Goal: Task Accomplishment & Management: Manage account settings

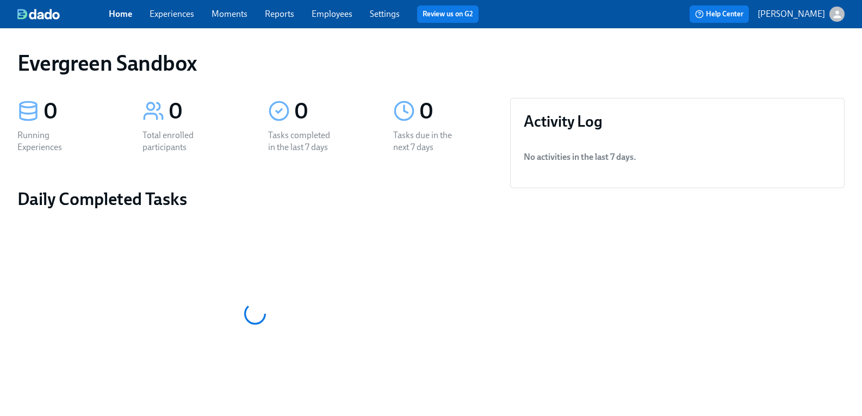
click at [835, 10] on div "button" at bounding box center [836, 14] width 15 height 15
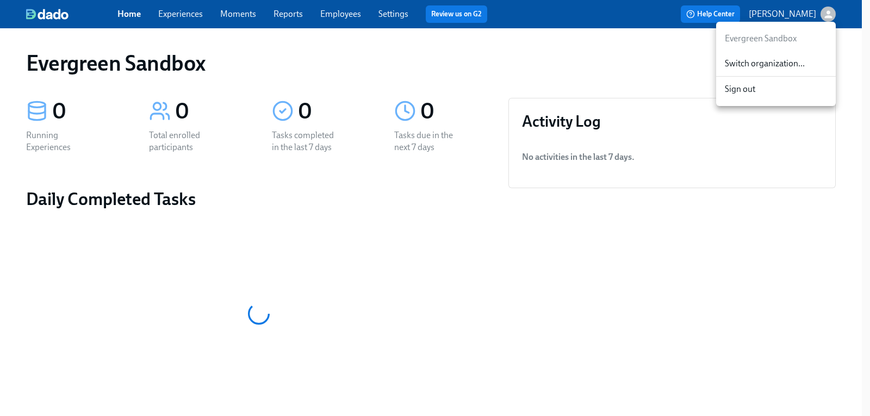
click at [798, 59] on span "Switch organization..." at bounding box center [776, 64] width 102 height 12
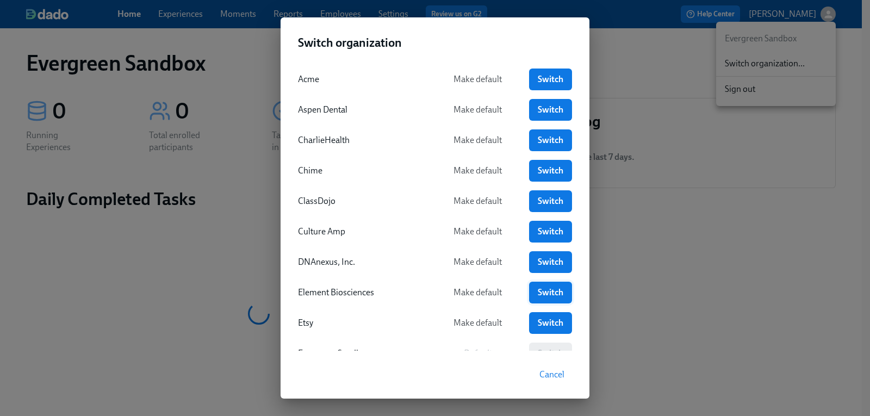
click at [547, 292] on span "Switch" at bounding box center [551, 292] width 28 height 11
click at [552, 295] on span "Switch" at bounding box center [551, 292] width 28 height 11
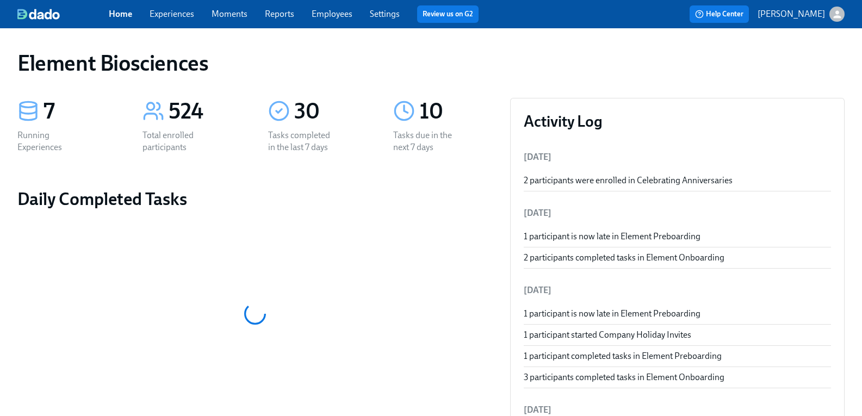
click at [178, 14] on link "Experiences" at bounding box center [172, 14] width 45 height 10
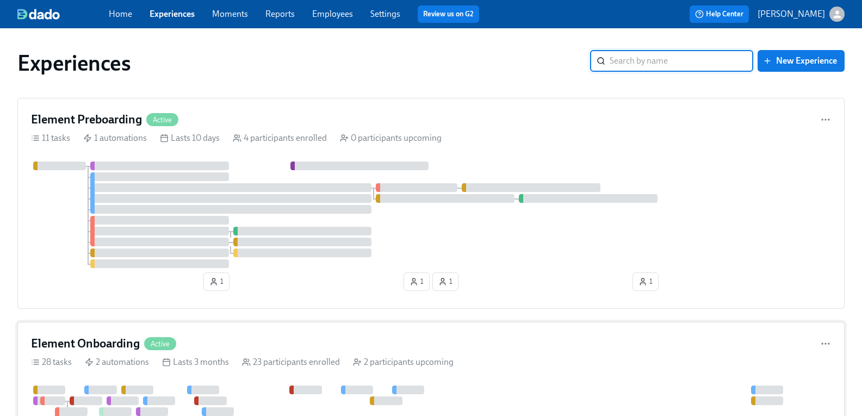
click at [139, 338] on h4 "Element Onboarding" at bounding box center [85, 343] width 109 height 16
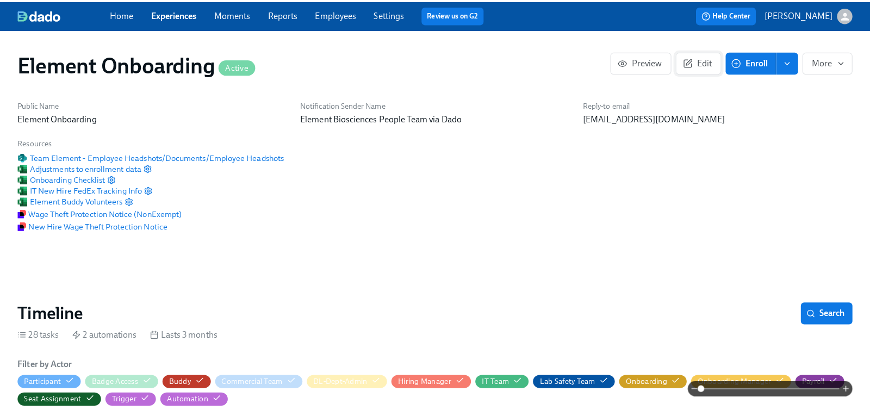
scroll to position [0, 13740]
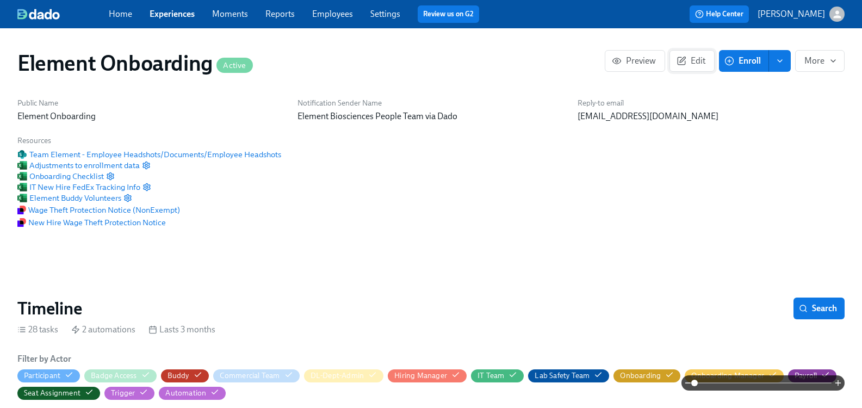
click at [687, 66] on span "Edit" at bounding box center [691, 60] width 27 height 11
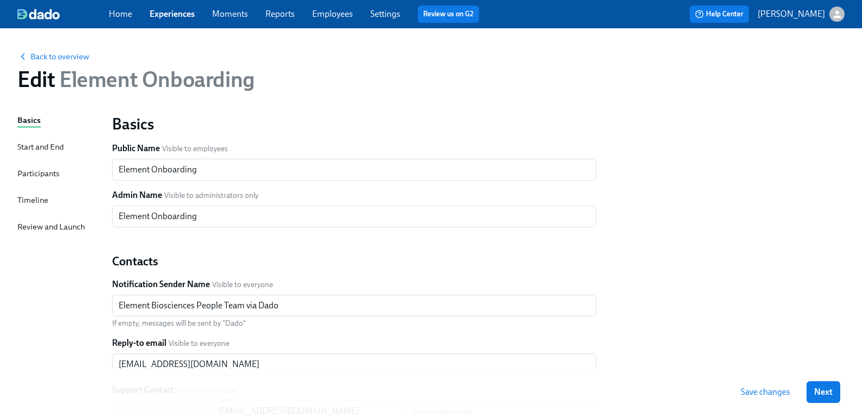
click at [45, 199] on div "Timeline" at bounding box center [32, 200] width 31 height 12
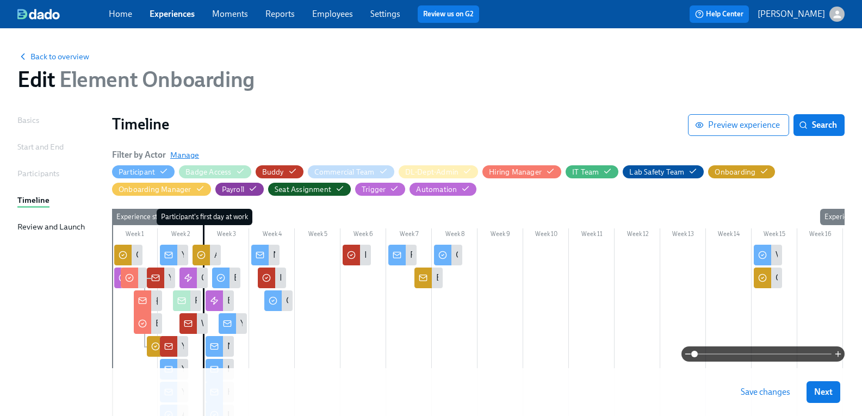
click at [189, 153] on span "Manage" at bounding box center [184, 155] width 29 height 11
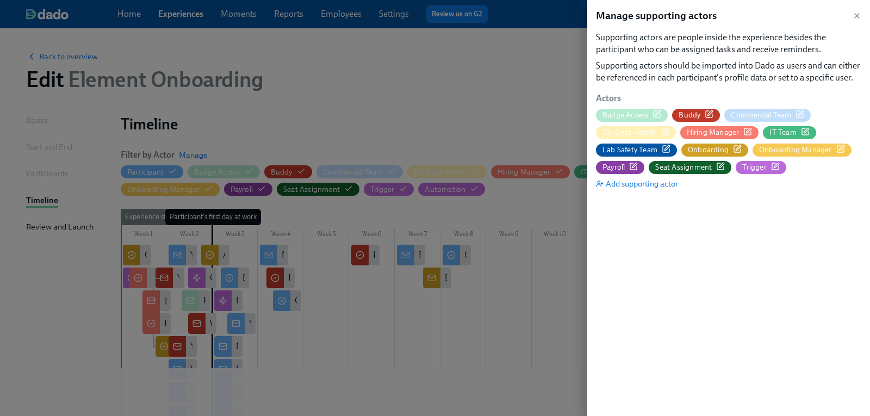
click at [666, 151] on icon "button" at bounding box center [666, 149] width 9 height 9
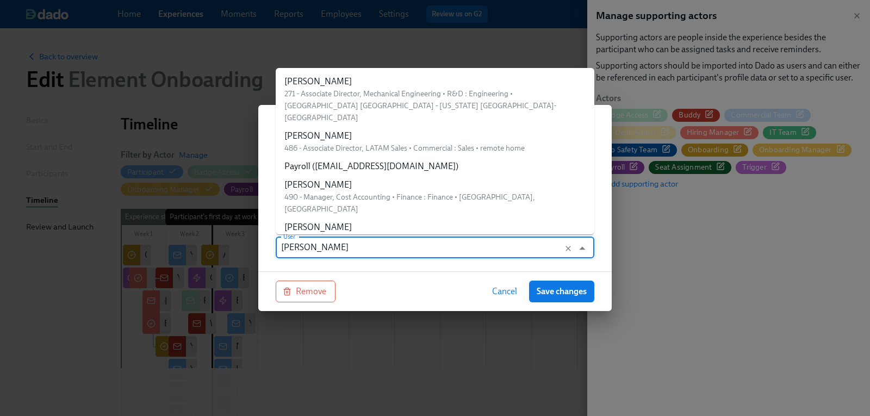
click at [342, 252] on input "[PERSON_NAME]" at bounding box center [424, 247] width 287 height 22
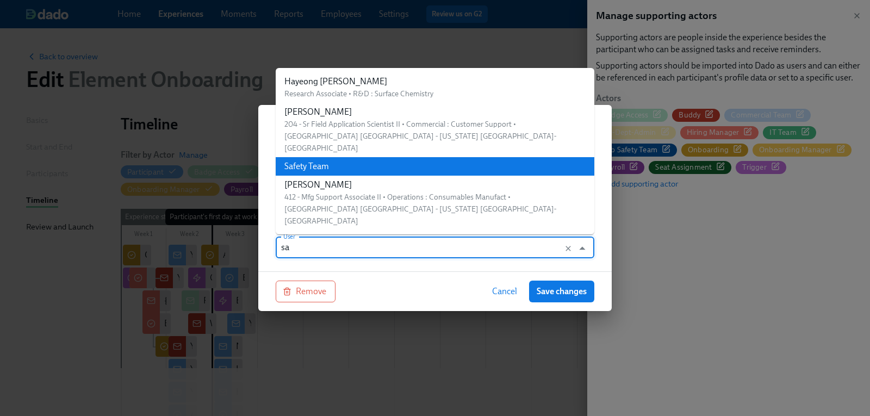
click at [324, 160] on div "Safety Team" at bounding box center [306, 166] width 45 height 12
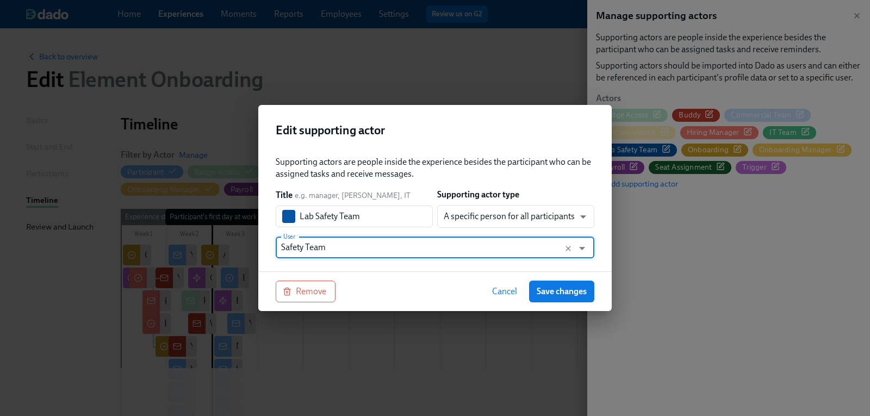
type input "Safety Team"
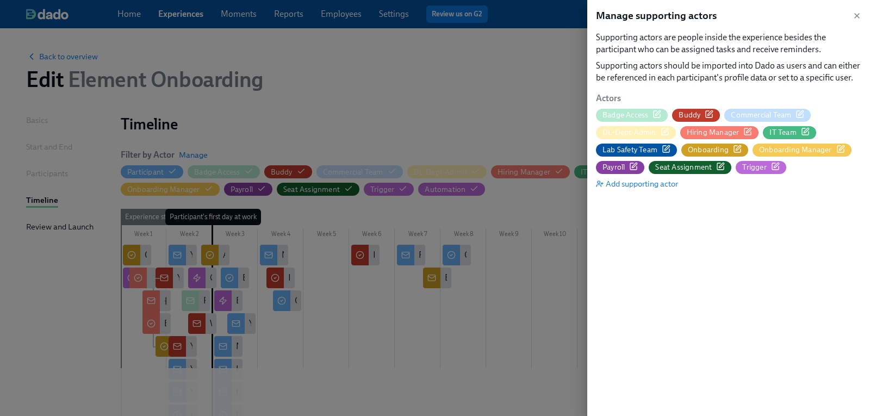
click at [343, 18] on div at bounding box center [435, 208] width 870 height 416
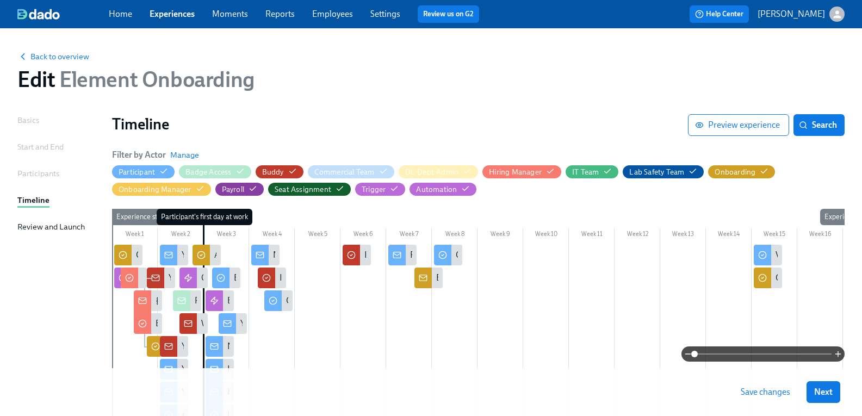
click at [346, 15] on link "Employees" at bounding box center [332, 14] width 41 height 10
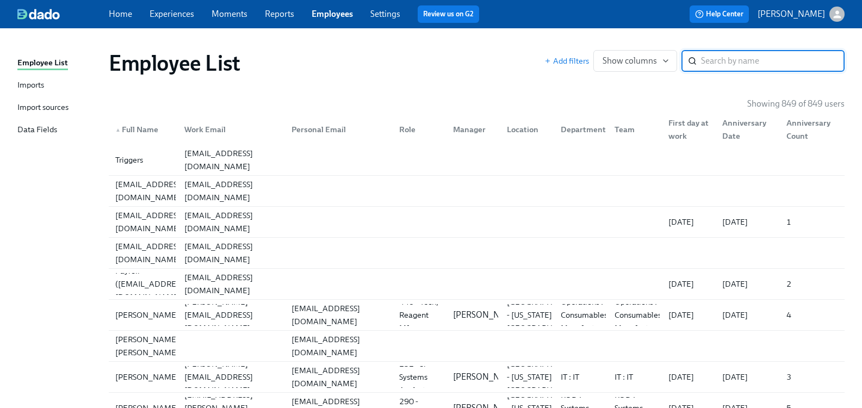
click at [726, 64] on input "search" at bounding box center [773, 61] width 144 height 22
type input "d"
type input "saf"
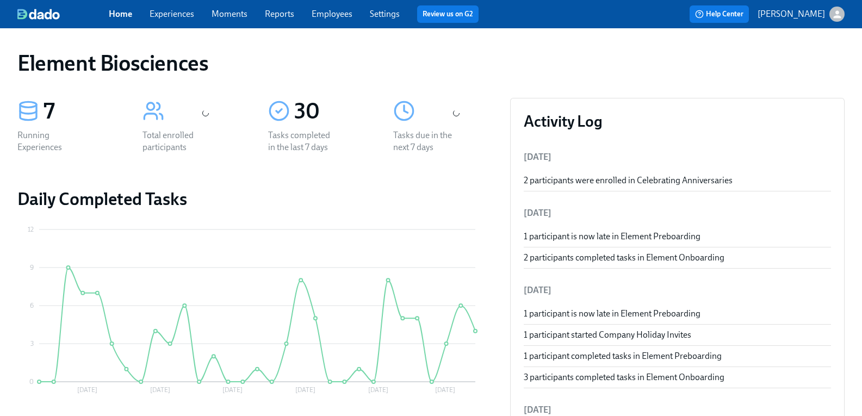
click at [186, 14] on link "Experiences" at bounding box center [172, 14] width 45 height 10
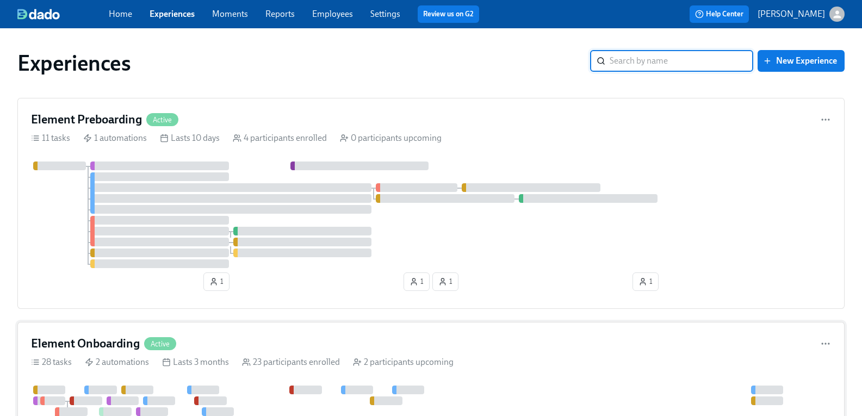
click at [133, 344] on h4 "Element Onboarding" at bounding box center [85, 343] width 109 height 16
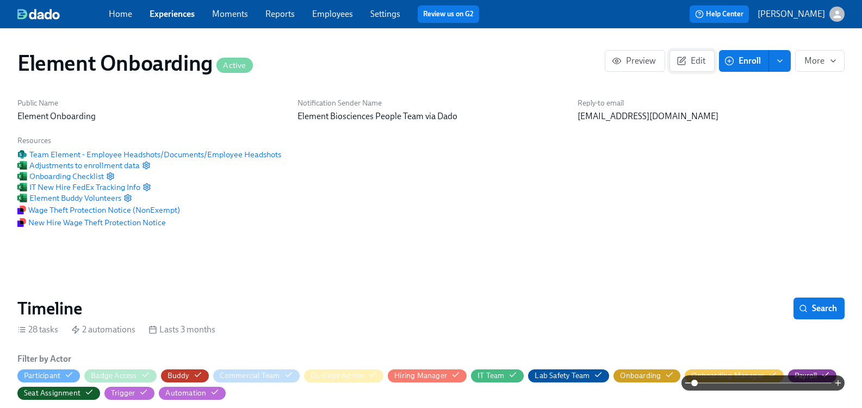
click at [682, 59] on span "Edit" at bounding box center [691, 60] width 27 height 11
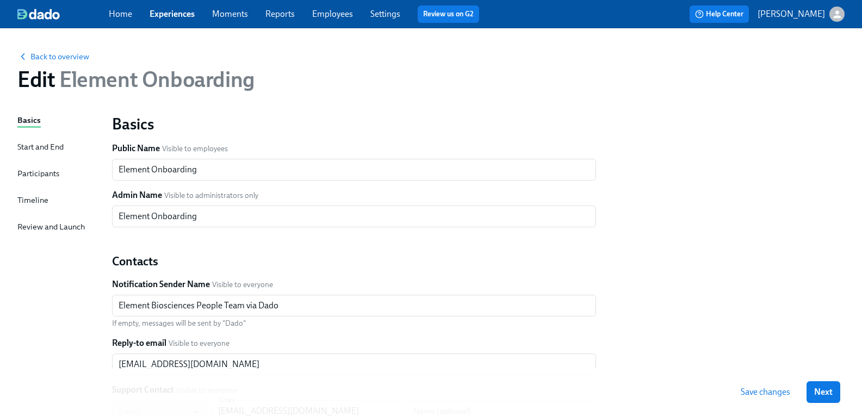
click at [43, 200] on div "Timeline" at bounding box center [32, 200] width 31 height 12
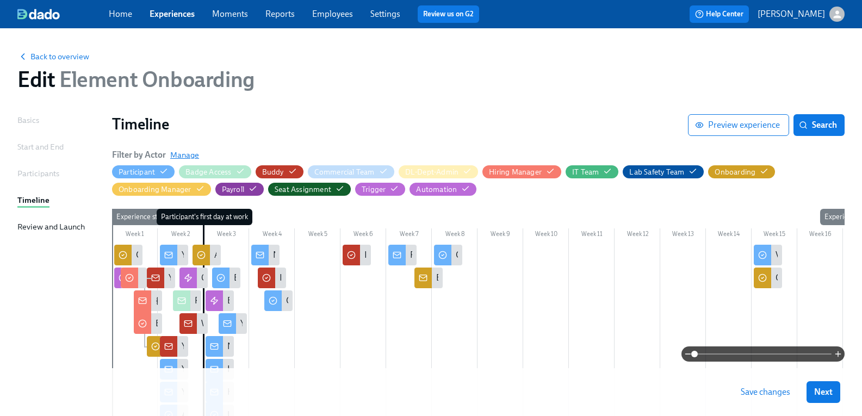
click at [198, 155] on span "Manage" at bounding box center [184, 155] width 29 height 11
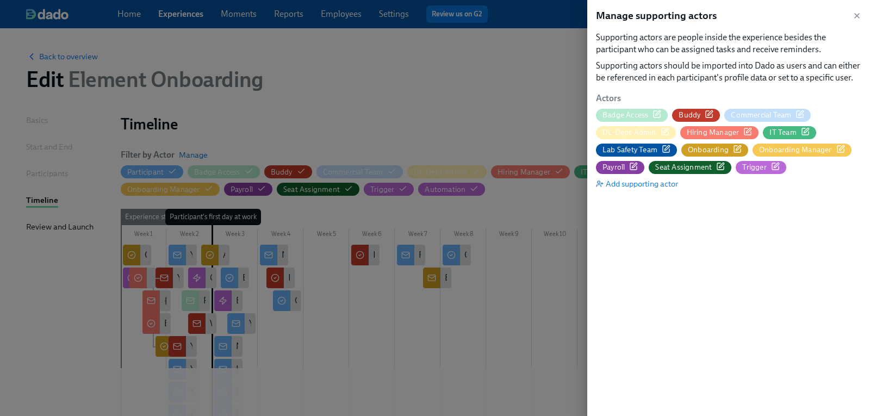
click at [666, 147] on icon "button" at bounding box center [666, 147] width 5 height 5
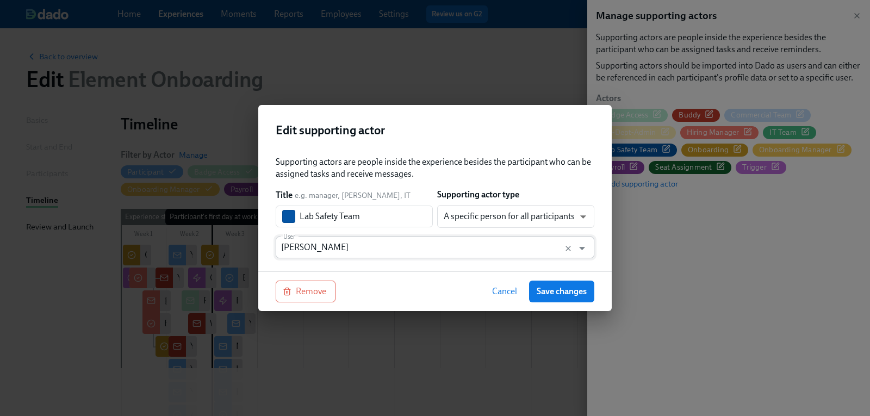
click at [343, 248] on input "[PERSON_NAME]" at bounding box center [424, 247] width 287 height 22
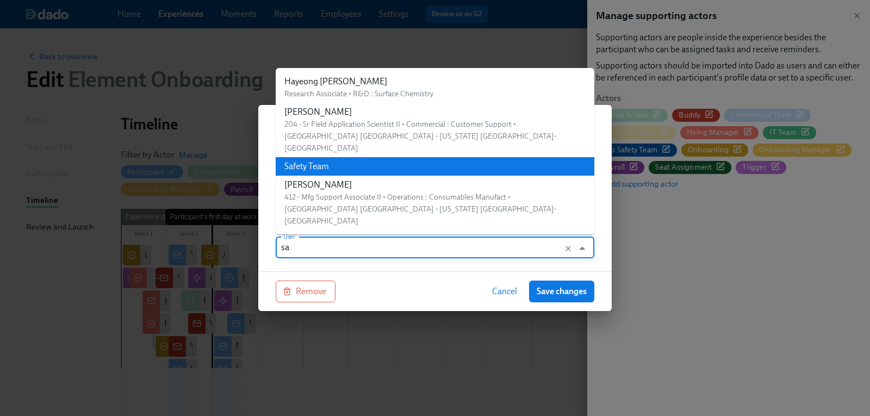
click at [324, 160] on div "Safety Team" at bounding box center [306, 166] width 45 height 12
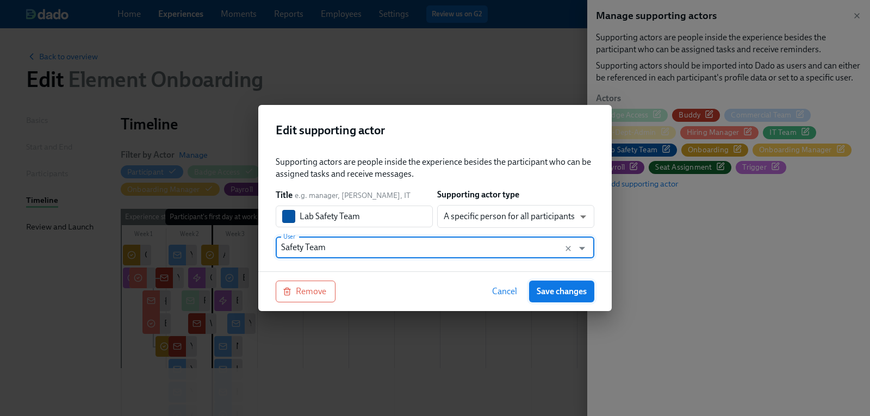
type input "Safety Team"
click at [553, 287] on span "Save changes" at bounding box center [562, 291] width 50 height 11
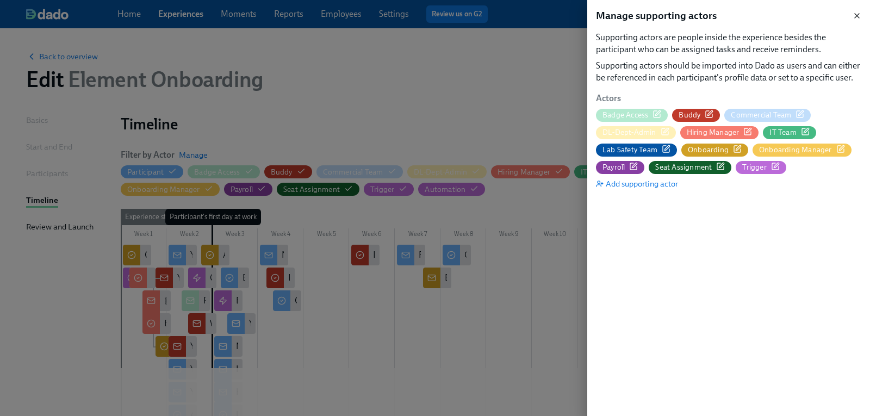
click at [859, 15] on icon "button" at bounding box center [856, 15] width 9 height 9
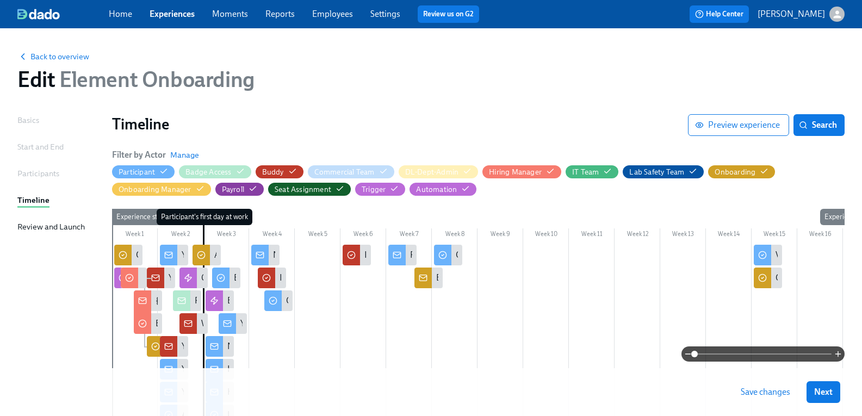
click at [770, 390] on span "Save changes" at bounding box center [764, 392] width 49 height 11
click at [189, 157] on span "Manage" at bounding box center [184, 155] width 29 height 11
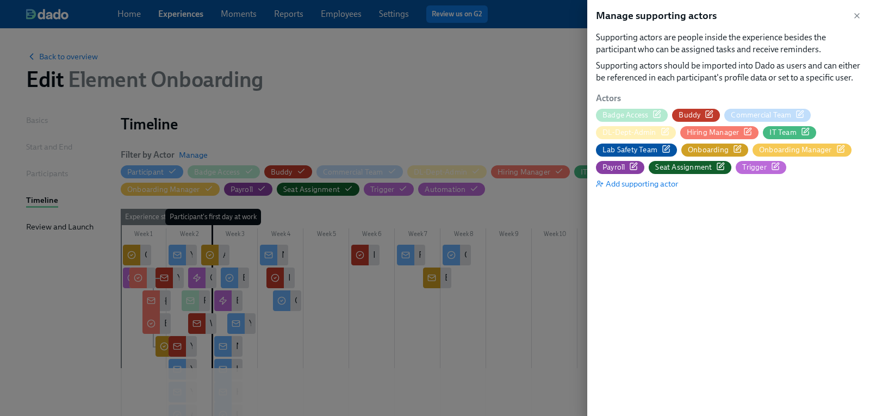
click at [668, 147] on icon "button" at bounding box center [666, 149] width 9 height 9
click at [854, 18] on icon "button" at bounding box center [856, 15] width 9 height 9
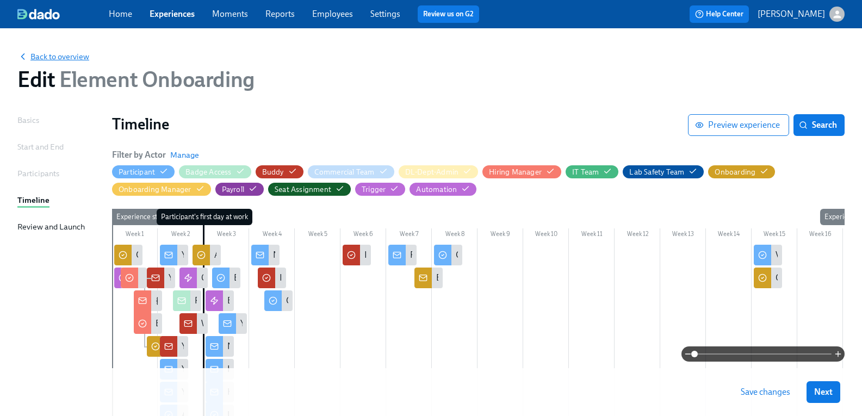
click at [89, 58] on span "Back to overview" at bounding box center [53, 56] width 72 height 11
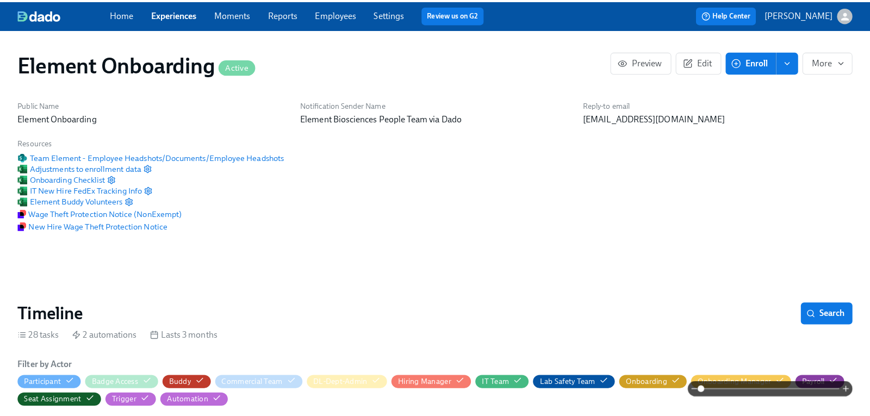
scroll to position [0, 13740]
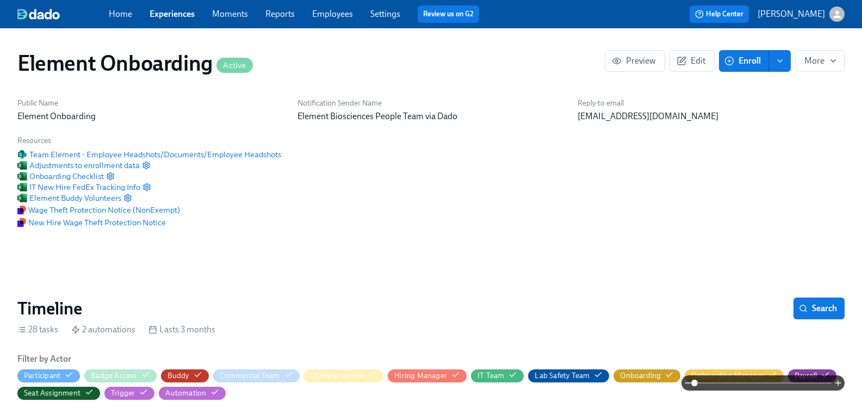
click at [831, 14] on icon "button" at bounding box center [836, 14] width 11 height 11
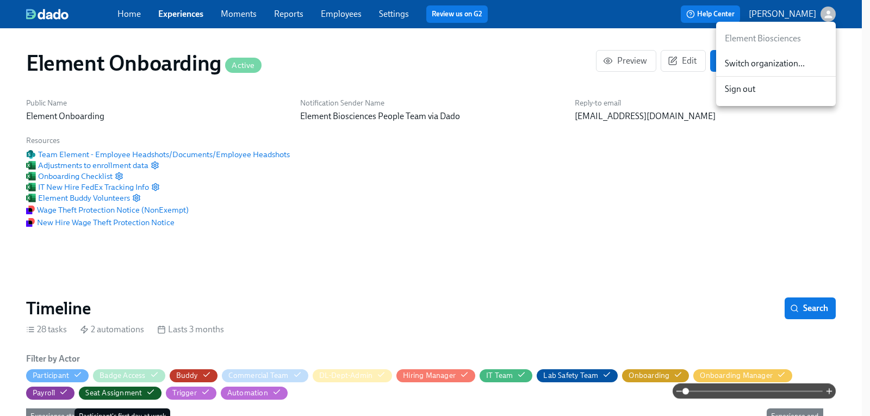
click at [771, 62] on span "Switch organization..." at bounding box center [776, 64] width 102 height 12
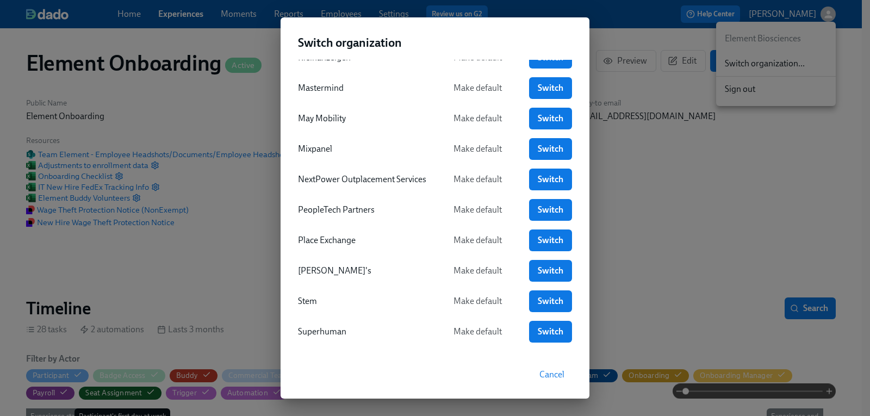
scroll to position [381, 0]
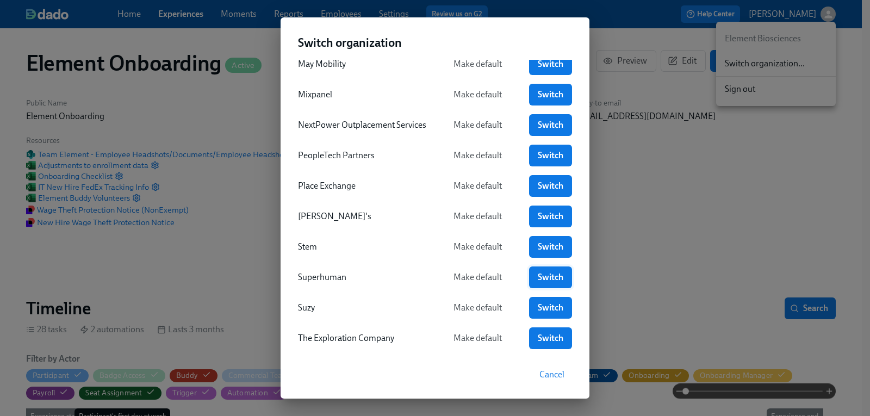
click at [558, 278] on span "Switch" at bounding box center [551, 277] width 28 height 11
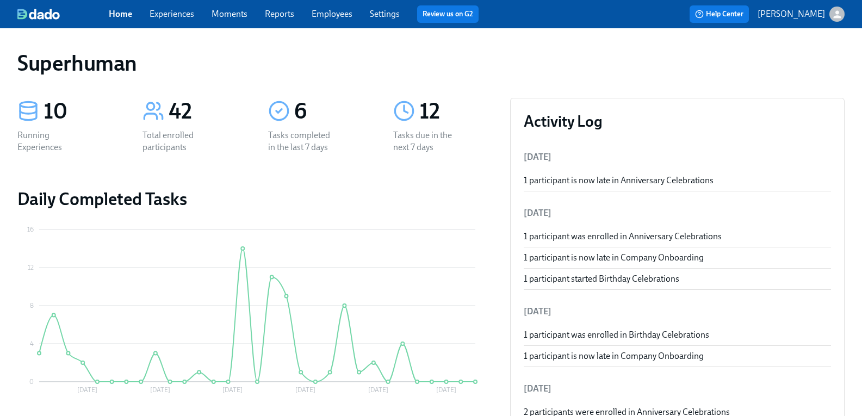
click at [188, 10] on link "Experiences" at bounding box center [172, 14] width 45 height 10
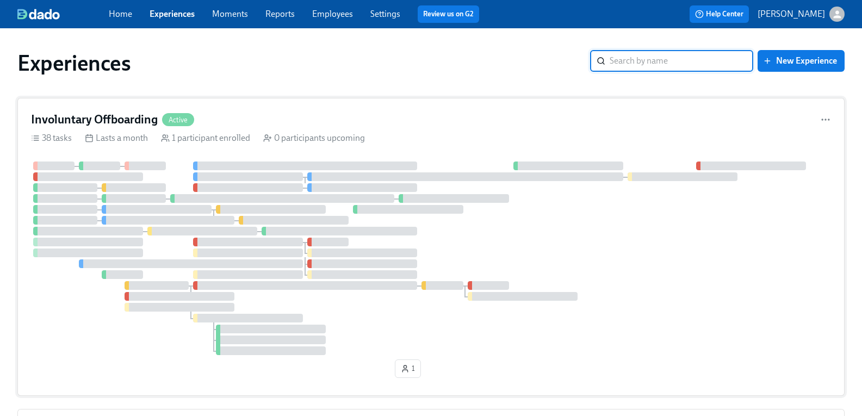
click at [128, 122] on h4 "Involuntary Offboarding" at bounding box center [94, 119] width 127 height 16
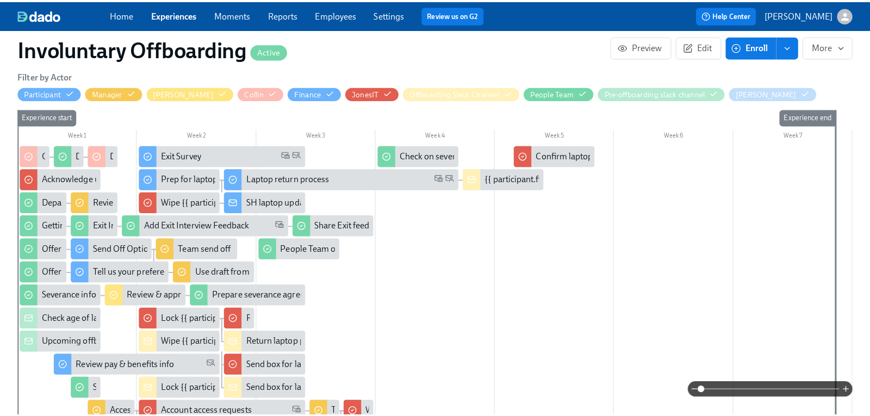
scroll to position [272, 0]
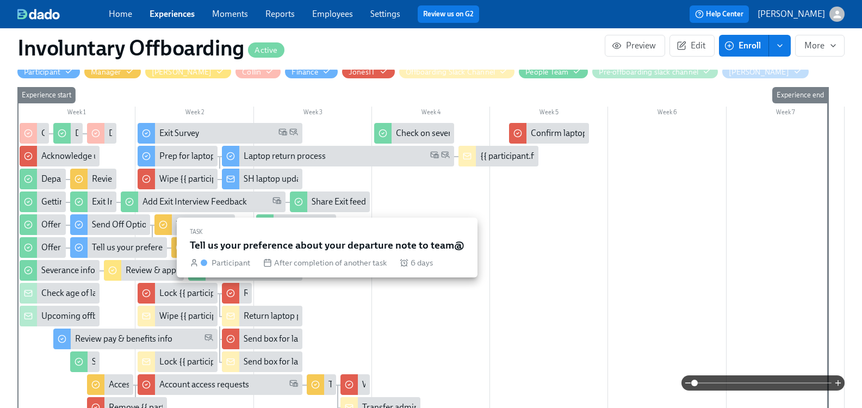
click at [130, 251] on div "Tell us your preference about your departure note to team@" at bounding box center [202, 247] width 221 height 12
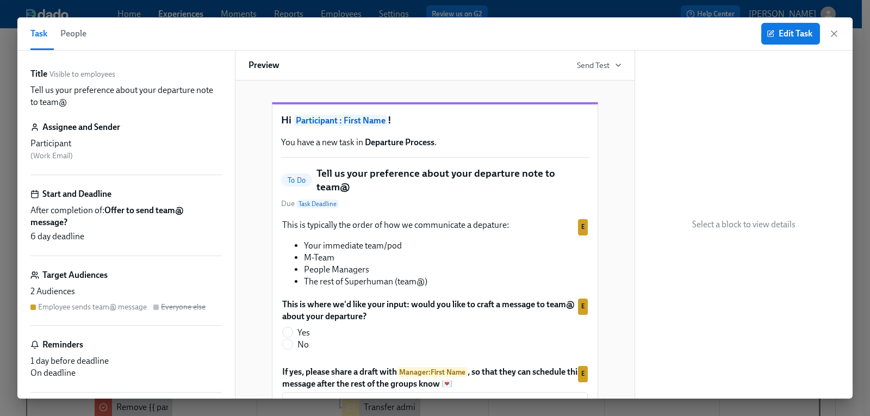
click at [72, 29] on span "People" at bounding box center [73, 33] width 26 height 15
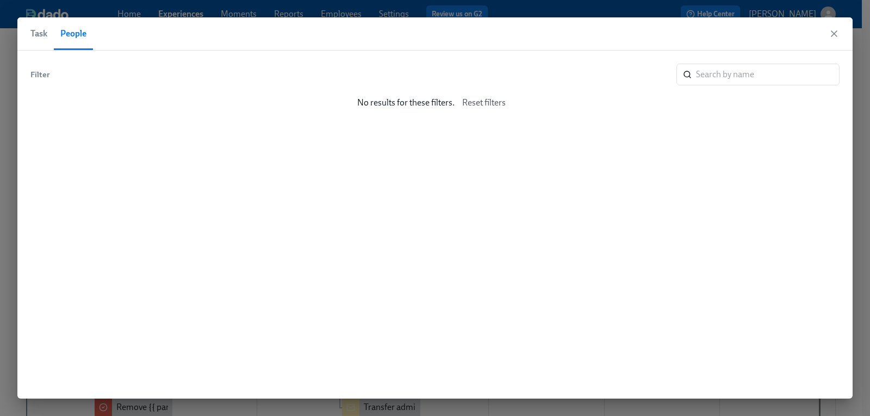
click at [37, 31] on span "Task" at bounding box center [38, 33] width 17 height 15
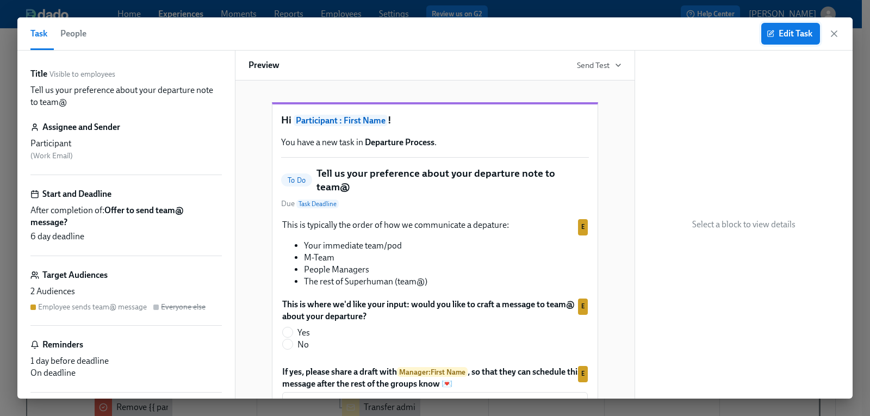
click at [794, 32] on span "Edit Task" at bounding box center [790, 33] width 43 height 11
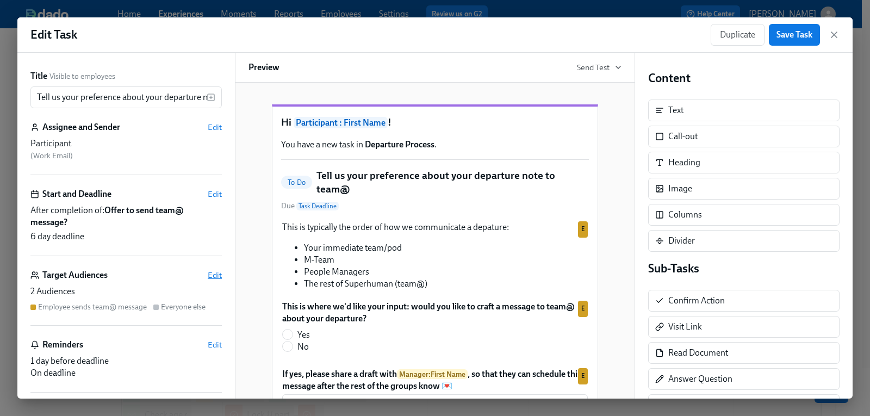
click at [208, 278] on span "Edit" at bounding box center [215, 275] width 14 height 11
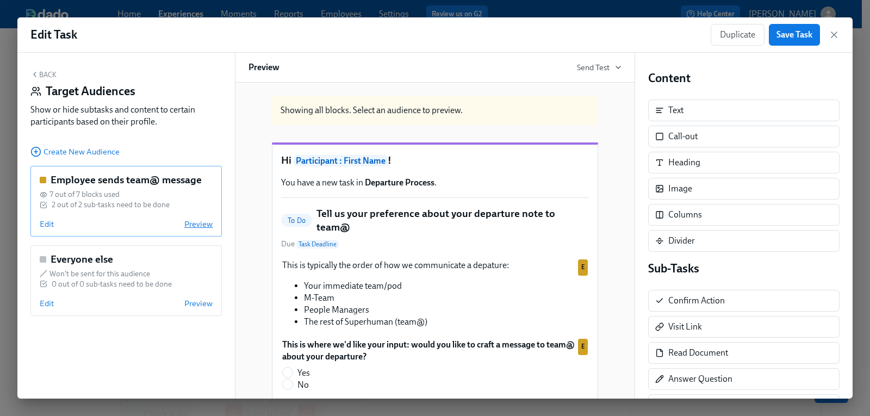
click at [198, 225] on span "Preview" at bounding box center [198, 224] width 28 height 11
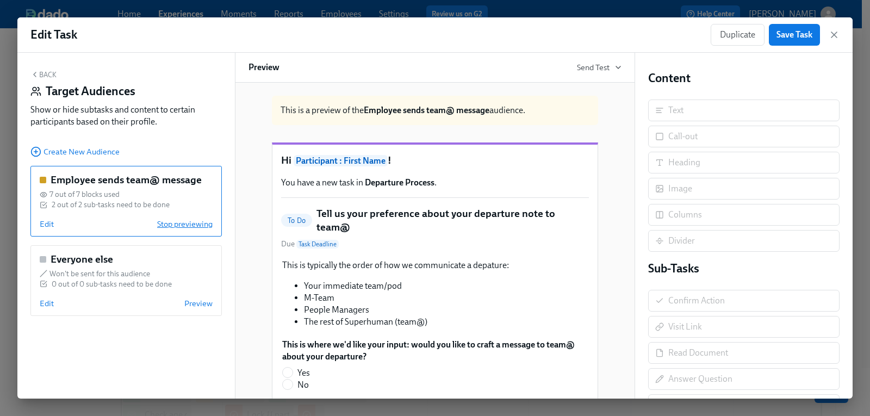
click at [200, 225] on span "Stop previewing" at bounding box center [184, 224] width 55 height 11
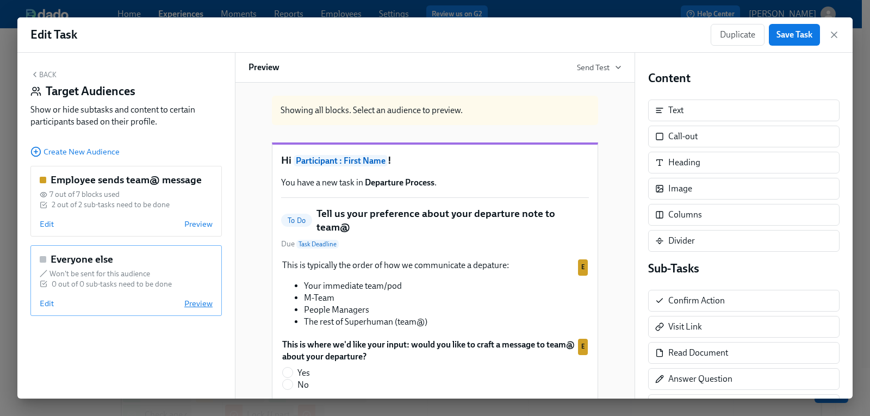
click at [199, 303] on span "Preview" at bounding box center [198, 303] width 28 height 11
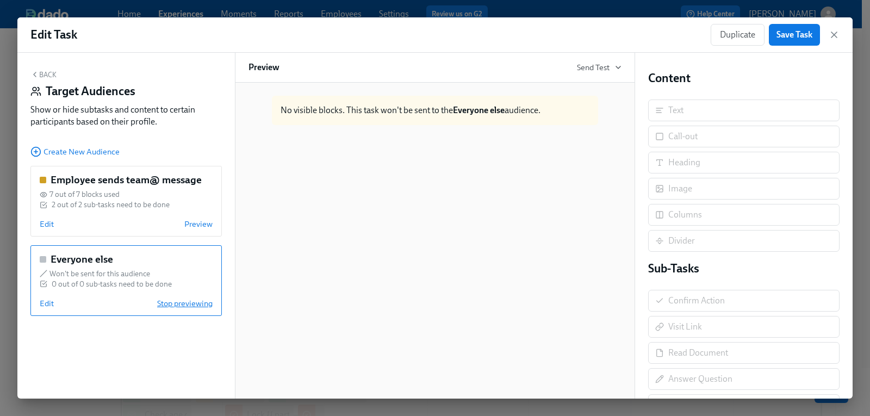
click at [199, 303] on span "Stop previewing" at bounding box center [184, 303] width 55 height 11
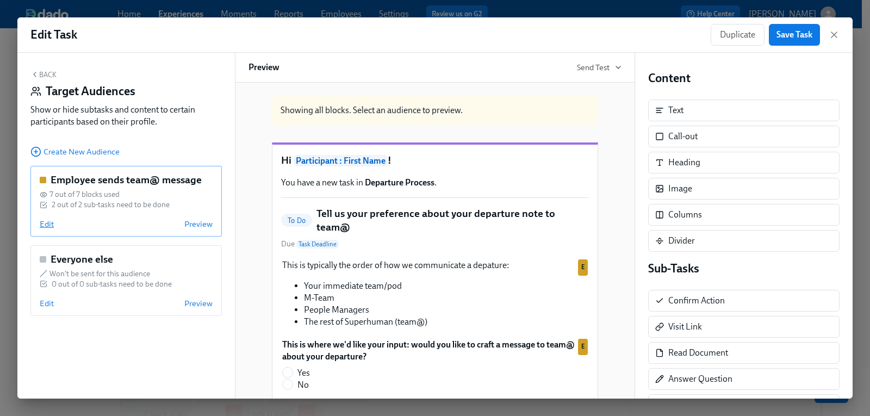
click at [44, 222] on span "Edit" at bounding box center [47, 224] width 14 height 11
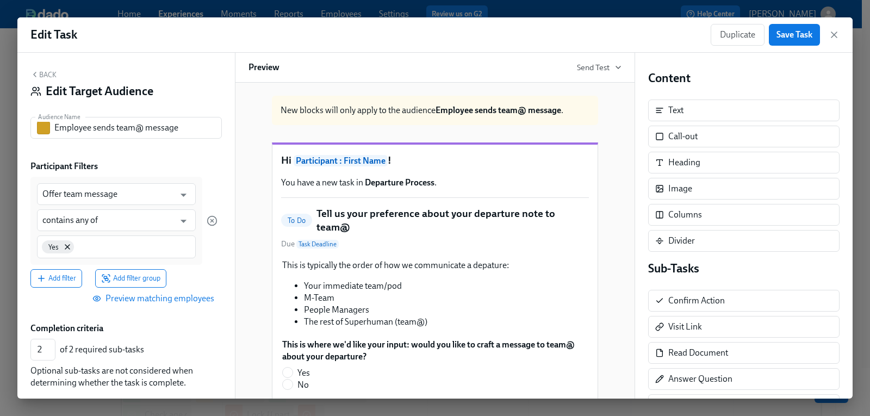
click at [190, 299] on span "Preview matching employees" at bounding box center [155, 298] width 120 height 11
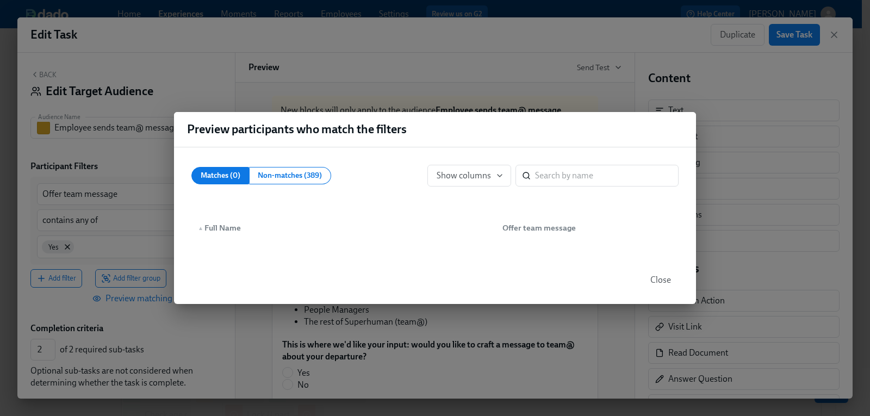
click at [594, 36] on div "Preview participants who match the filters Matches (0) Non-matches (389) Show c…" at bounding box center [435, 208] width 870 height 416
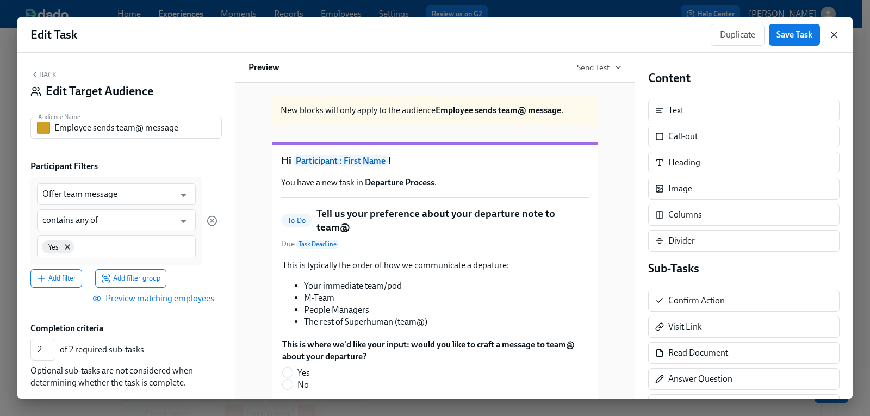
click at [832, 38] on icon "button" at bounding box center [834, 34] width 11 height 11
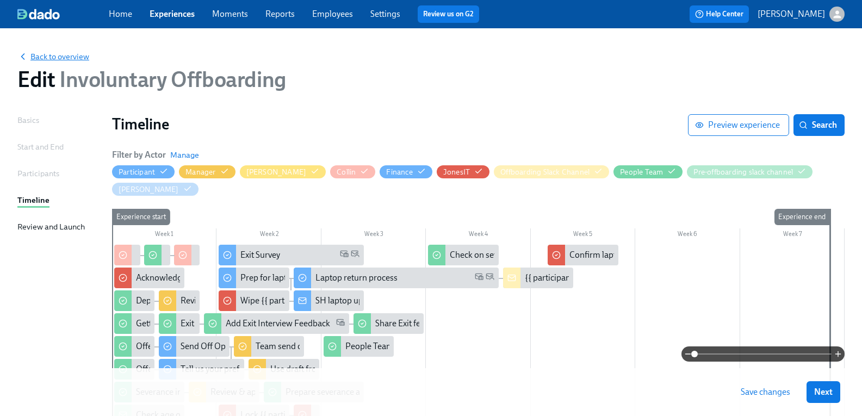
click at [80, 61] on span "Back to overview" at bounding box center [53, 56] width 72 height 11
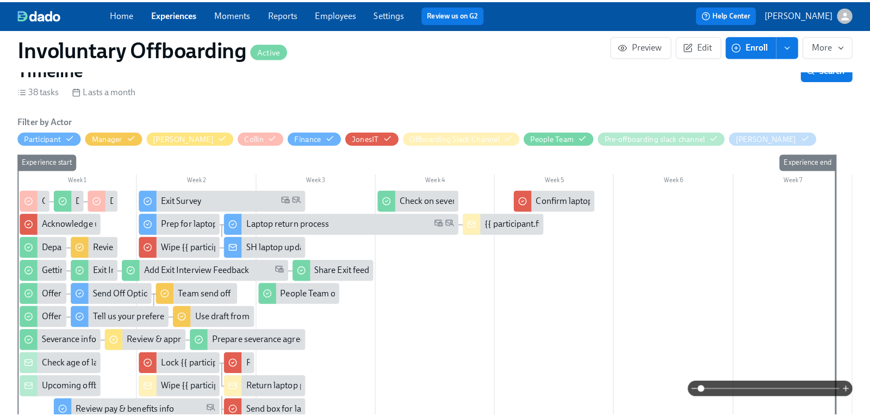
scroll to position [272, 0]
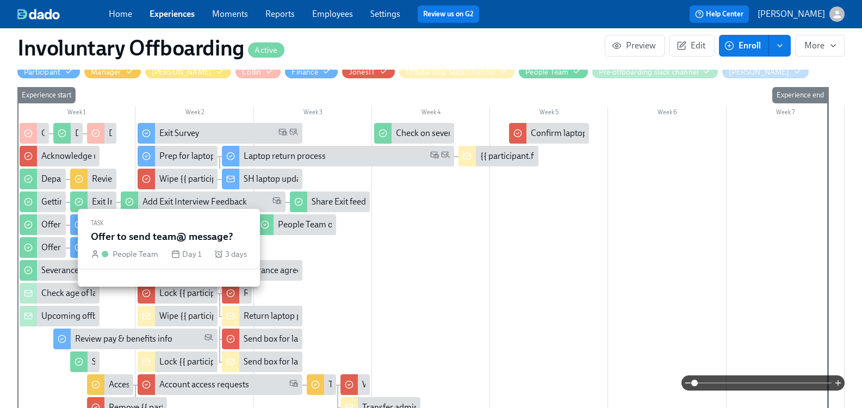
click at [55, 251] on div "Offer to send team@ message?" at bounding box center [99, 247] width 116 height 12
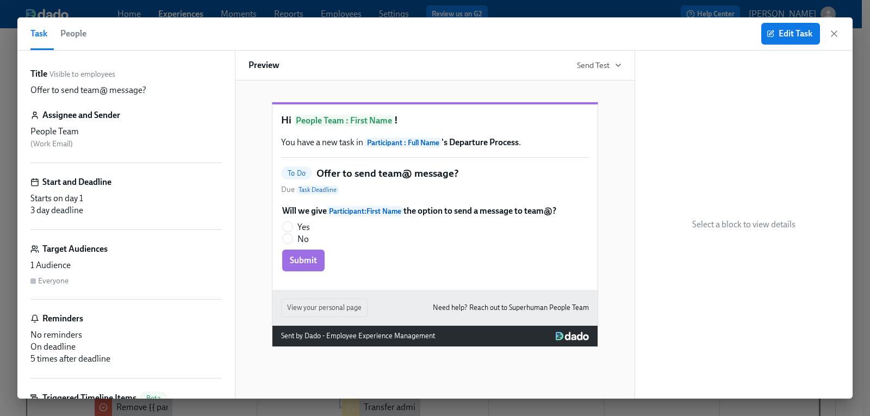
click at [75, 31] on span "People" at bounding box center [73, 33] width 26 height 15
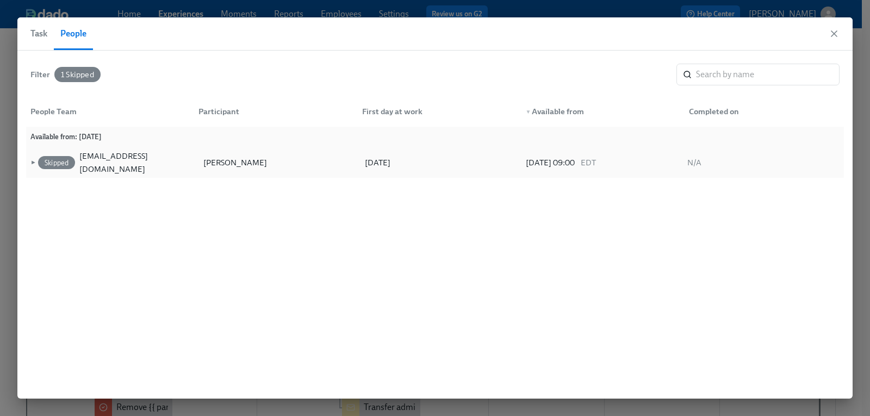
click at [32, 163] on span "►" at bounding box center [32, 163] width 8 height 12
click at [837, 32] on icon "button" at bounding box center [834, 33] width 11 height 11
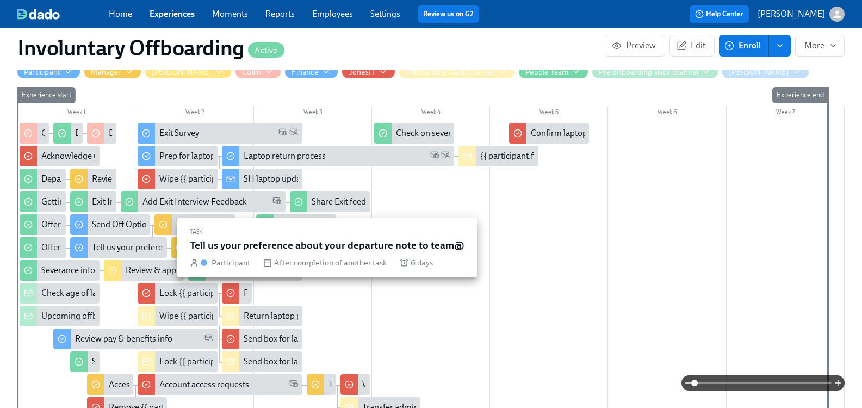
click at [126, 244] on div "Tell us your preference about your departure note to team@" at bounding box center [202, 247] width 221 height 12
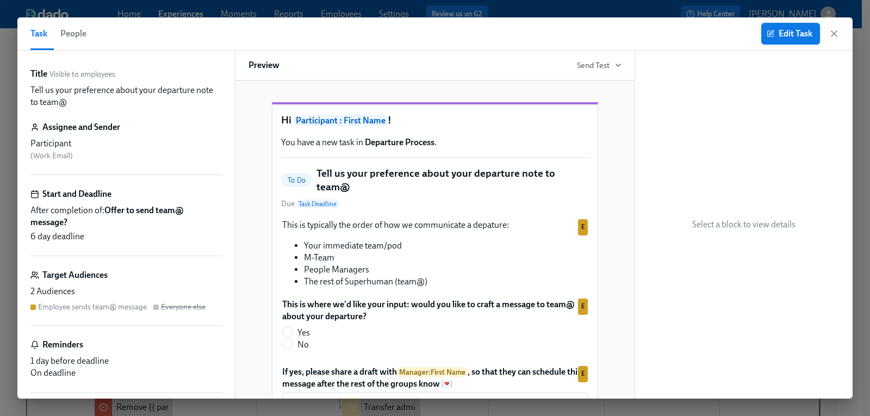
click at [802, 35] on span "Edit Task" at bounding box center [790, 33] width 43 height 11
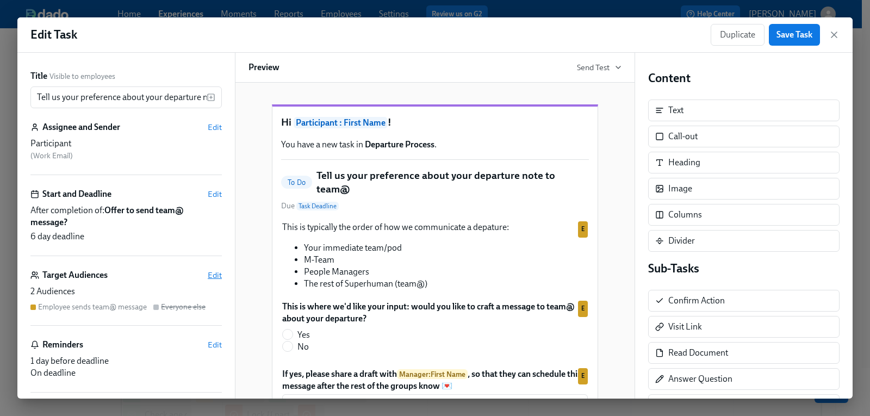
click at [208, 275] on span "Edit" at bounding box center [215, 275] width 14 height 11
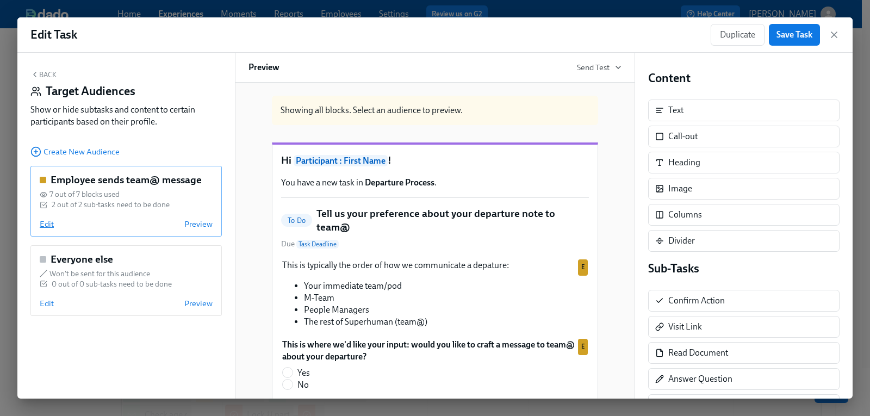
click at [45, 226] on span "Edit" at bounding box center [47, 224] width 14 height 11
